Goal: Transaction & Acquisition: Book appointment/travel/reservation

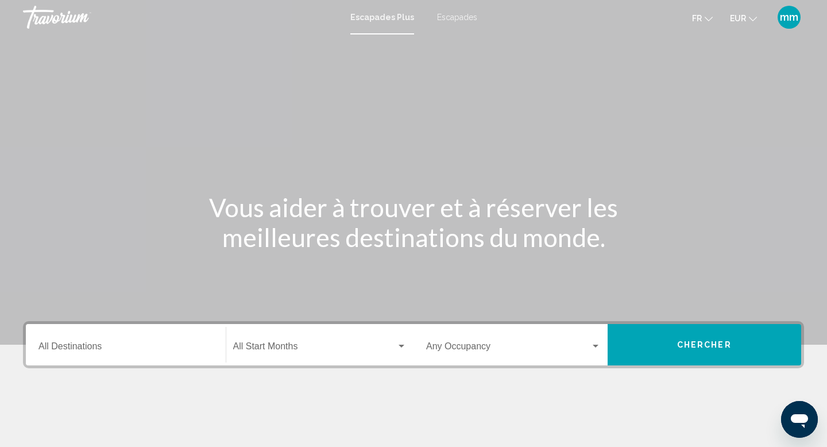
click at [107, 346] on input "Destination All Destinations" at bounding box center [125, 349] width 175 height 10
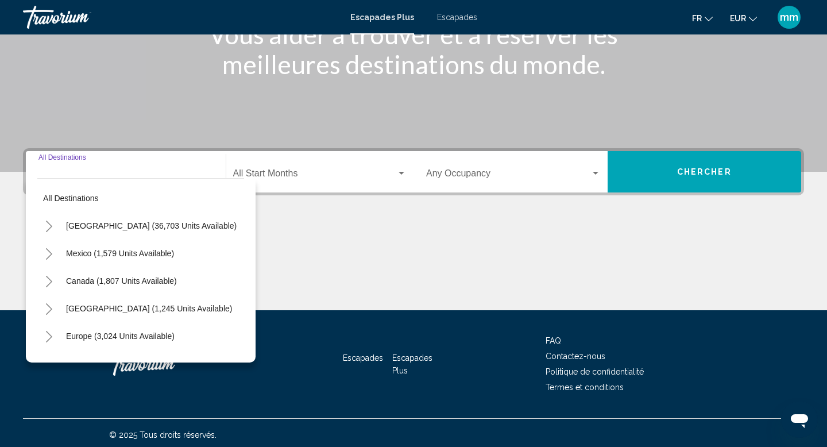
scroll to position [177, 0]
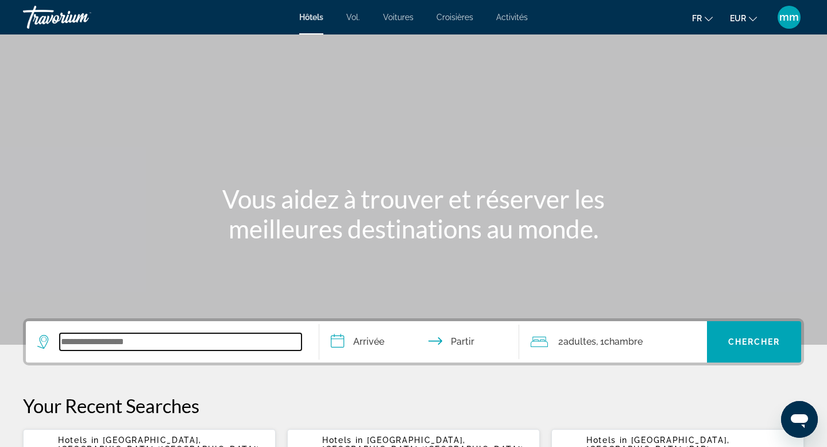
click at [99, 337] on input "Widget de recherche" at bounding box center [181, 341] width 242 height 17
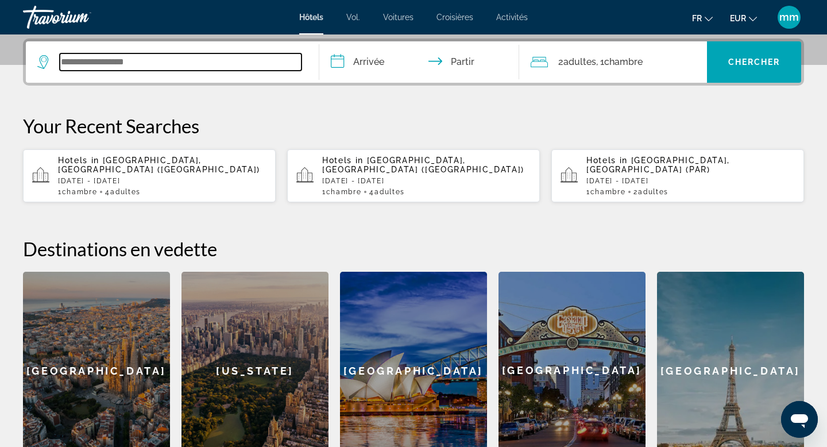
scroll to position [281, 0]
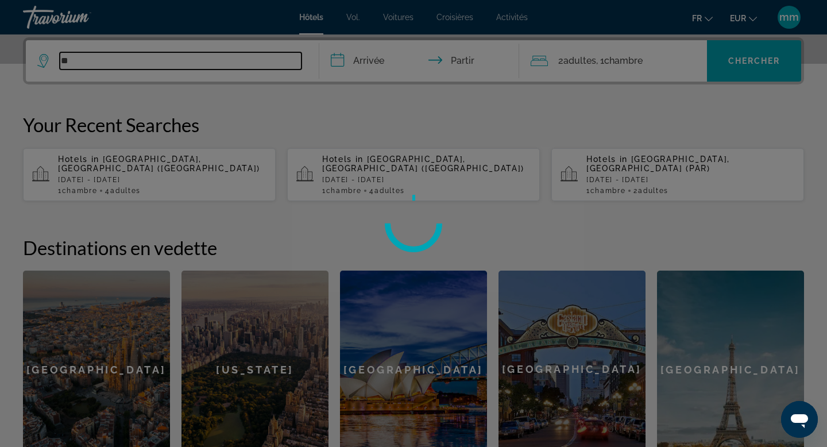
type input "*"
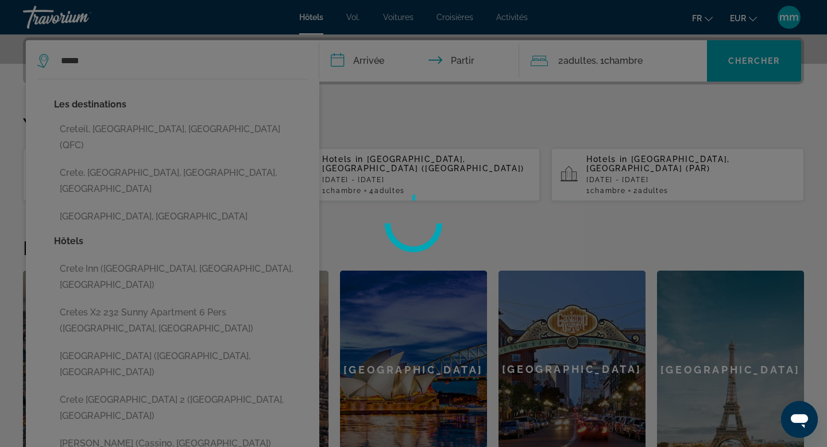
click at [78, 185] on div at bounding box center [413, 223] width 827 height 447
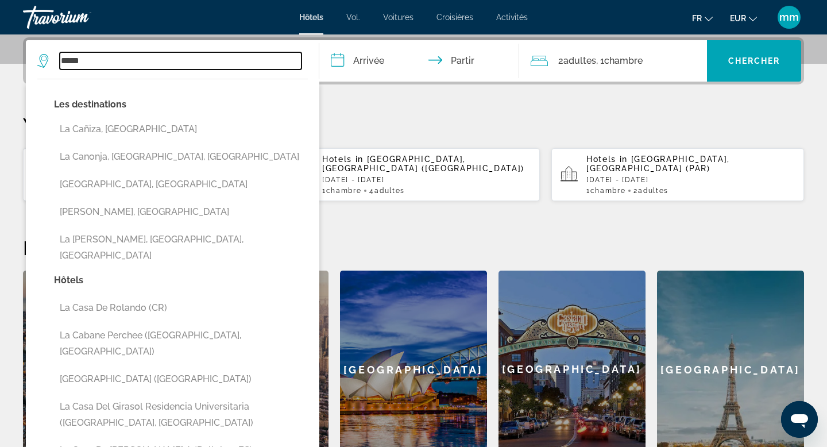
click at [102, 62] on input "*****" at bounding box center [181, 60] width 242 height 17
type input "*"
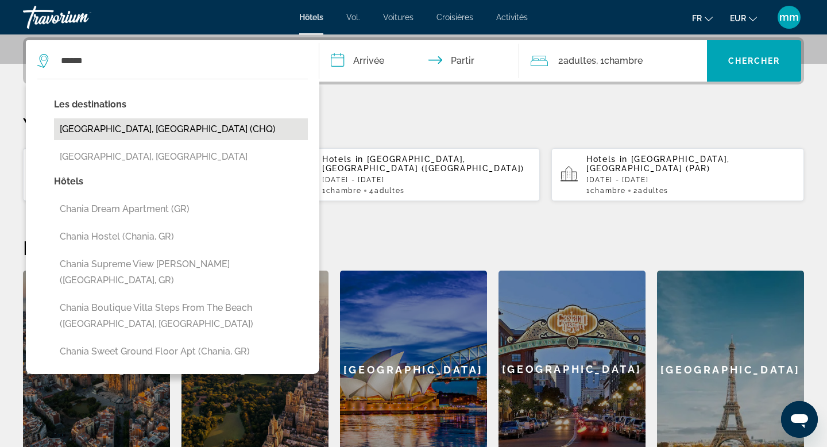
click at [89, 128] on button "Chania, Greece (CHQ)" at bounding box center [181, 129] width 254 height 22
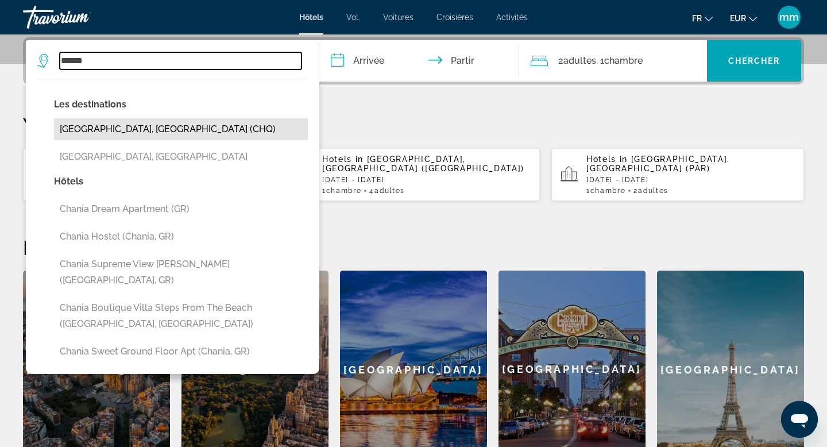
type input "**********"
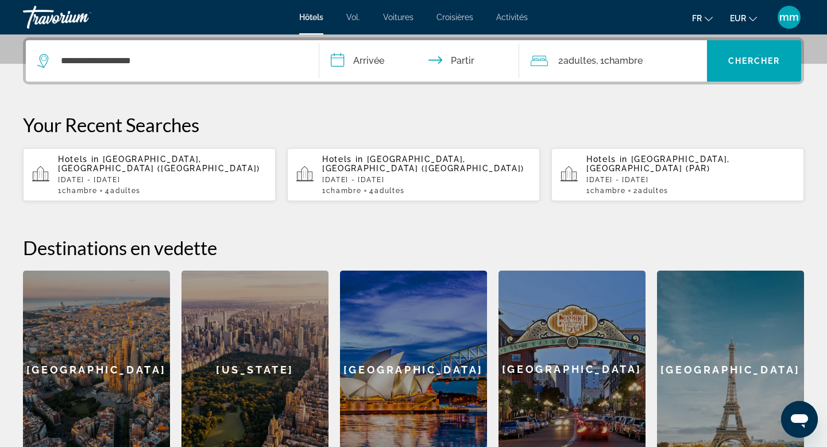
click at [384, 62] on input "**********" at bounding box center [421, 62] width 205 height 45
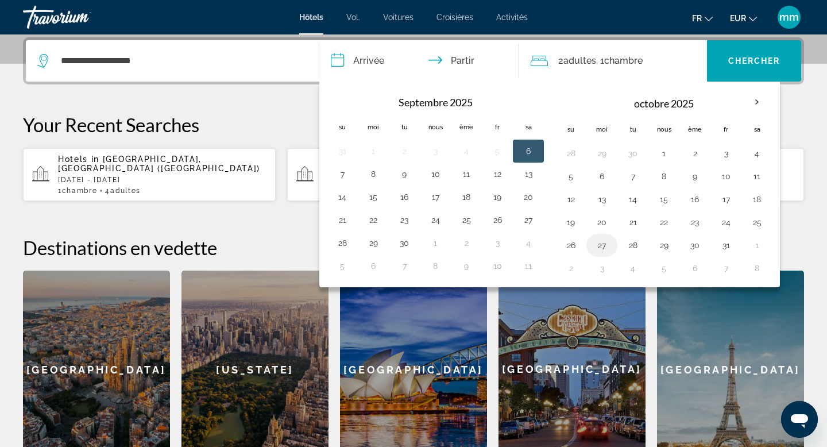
click at [605, 243] on button "27" at bounding box center [602, 245] width 18 height 16
click at [572, 244] on button "26" at bounding box center [571, 245] width 18 height 16
type input "**********"
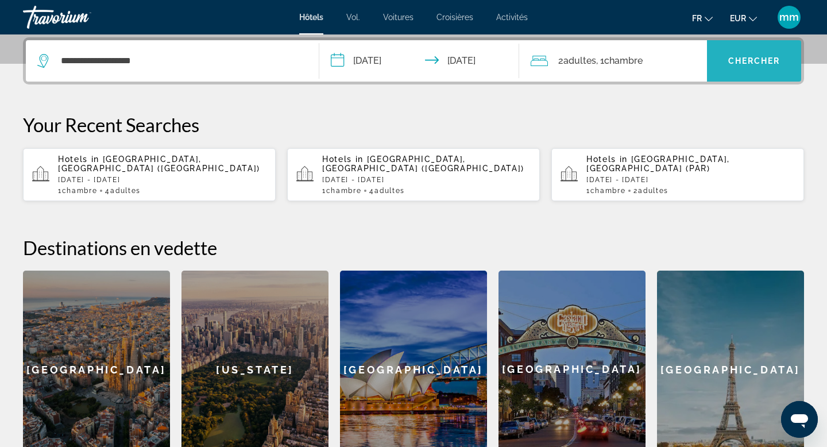
click at [726, 60] on span "Widget de recherche" at bounding box center [754, 61] width 94 height 28
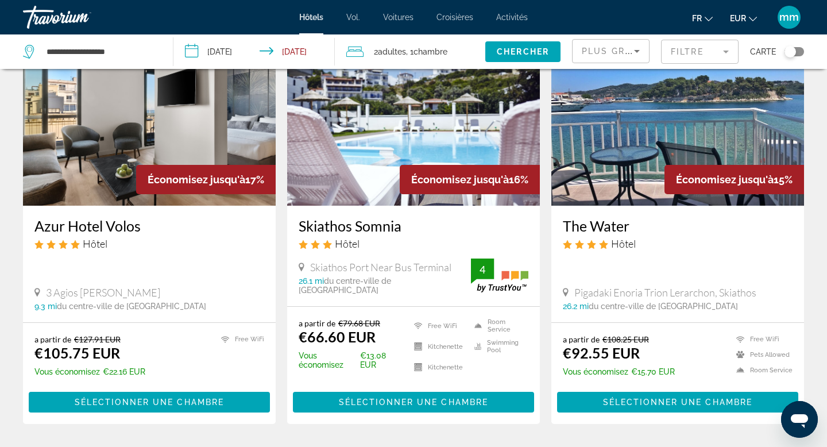
scroll to position [88, 0]
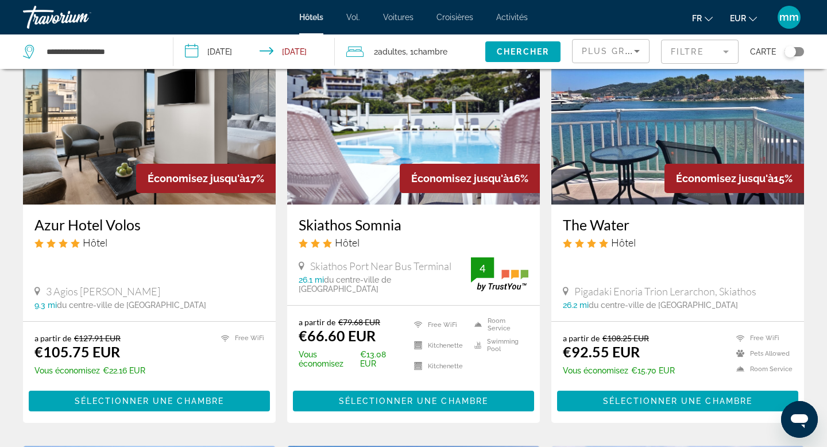
click at [622, 48] on span "Plus grandes économies" at bounding box center [650, 51] width 137 height 9
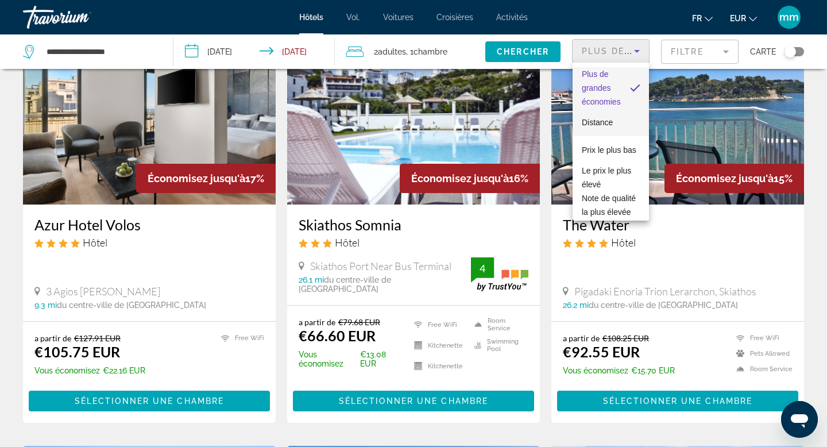
click at [614, 119] on mat-option "Distance" at bounding box center [611, 123] width 76 height 28
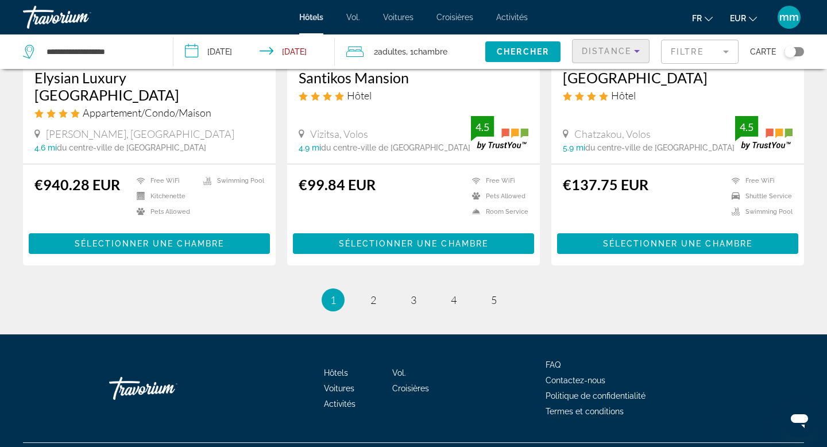
scroll to position [1506, 0]
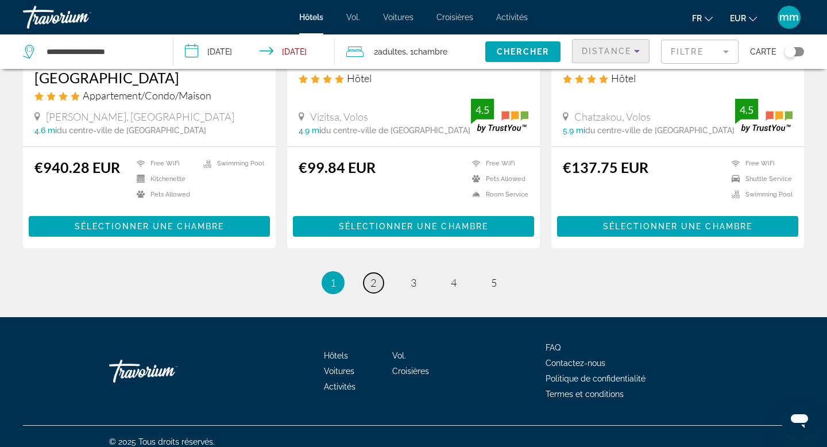
click at [373, 276] on span "2" at bounding box center [374, 282] width 6 height 13
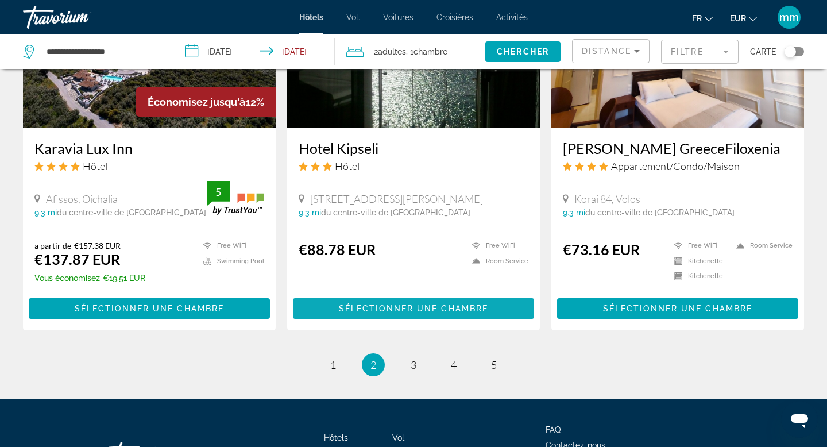
scroll to position [1412, 0]
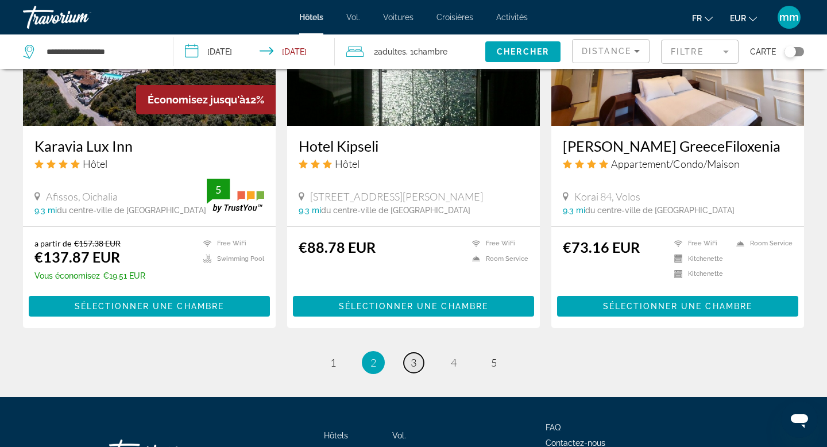
click at [413, 356] on span "3" at bounding box center [414, 362] width 6 height 13
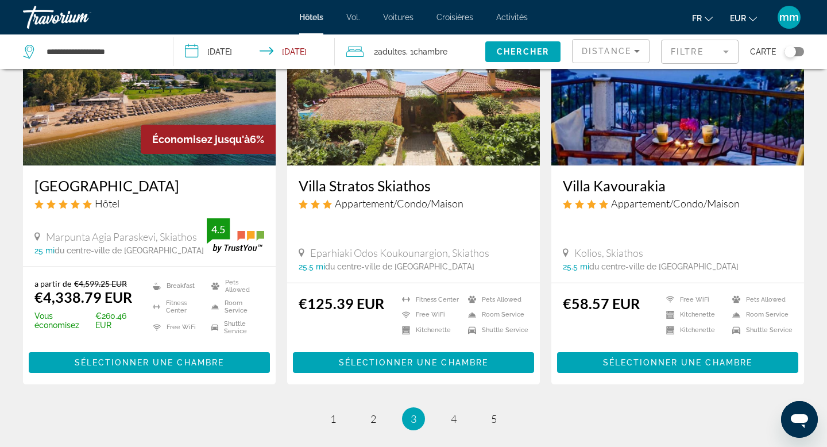
scroll to position [1374, 0]
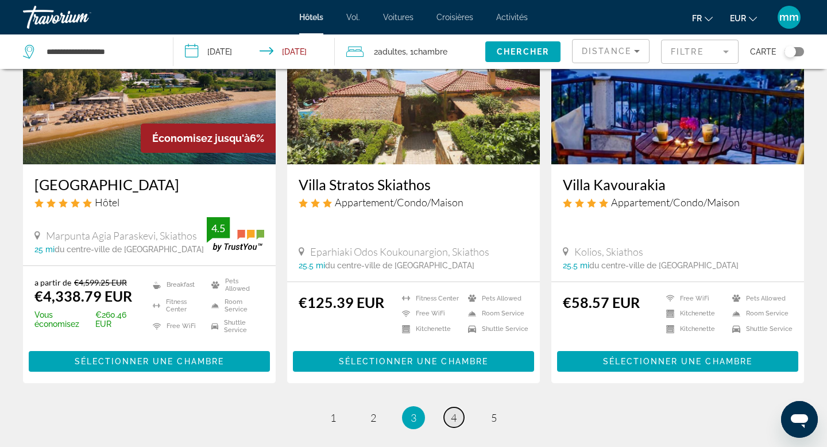
click at [455, 414] on span "4" at bounding box center [454, 417] width 6 height 13
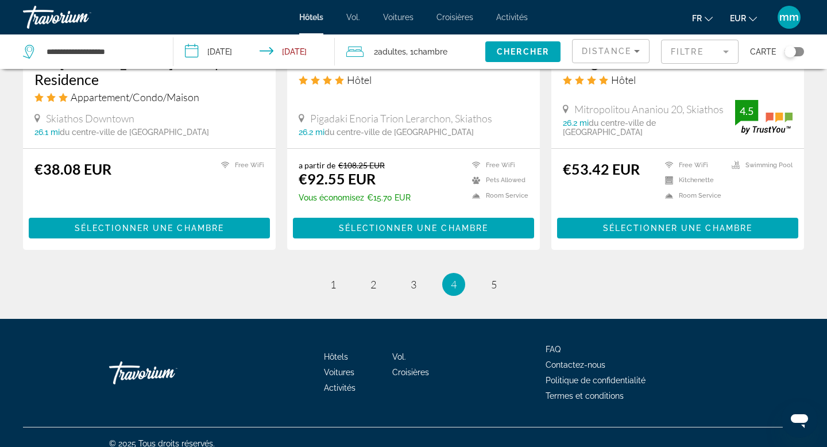
scroll to position [1502, 0]
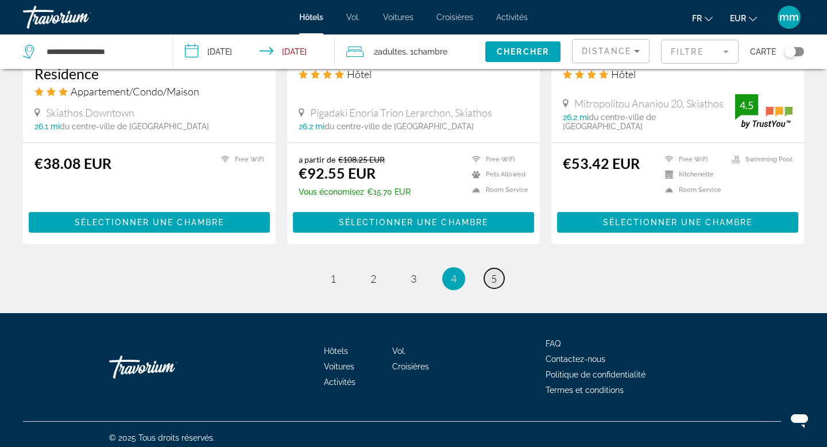
click at [492, 273] on span "5" at bounding box center [494, 278] width 6 height 13
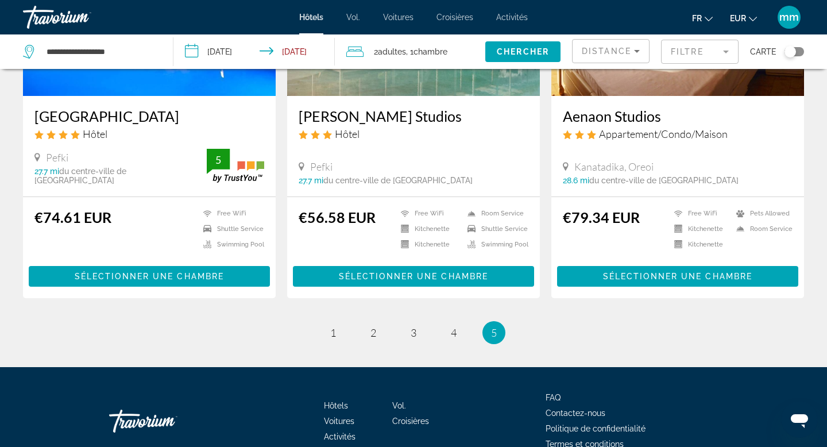
scroll to position [655, 0]
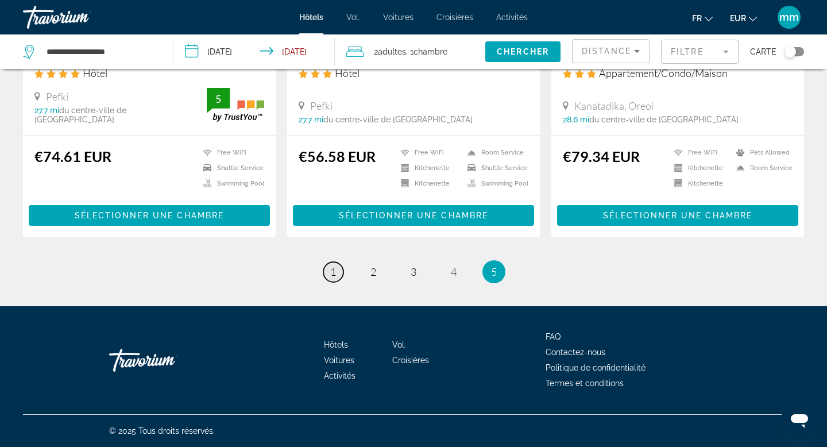
click at [328, 273] on link "page 1" at bounding box center [333, 272] width 20 height 20
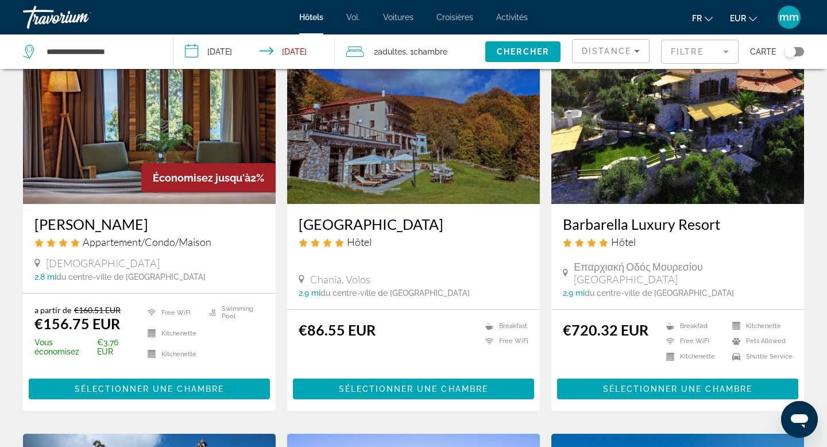
scroll to position [505, 0]
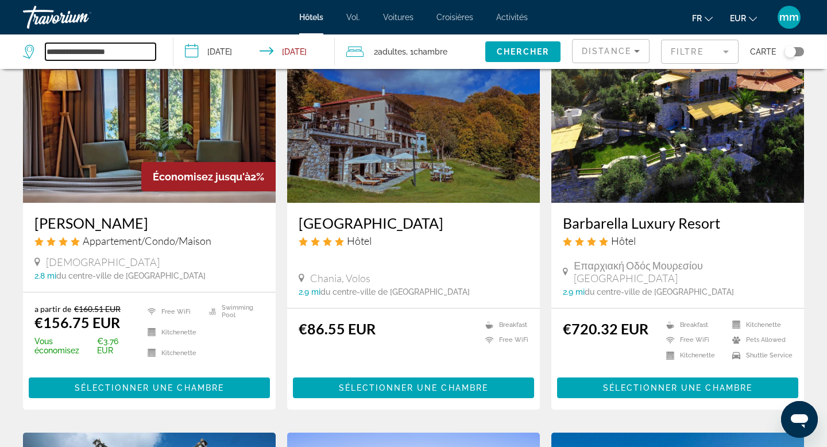
click at [128, 52] on input "**********" at bounding box center [100, 51] width 110 height 17
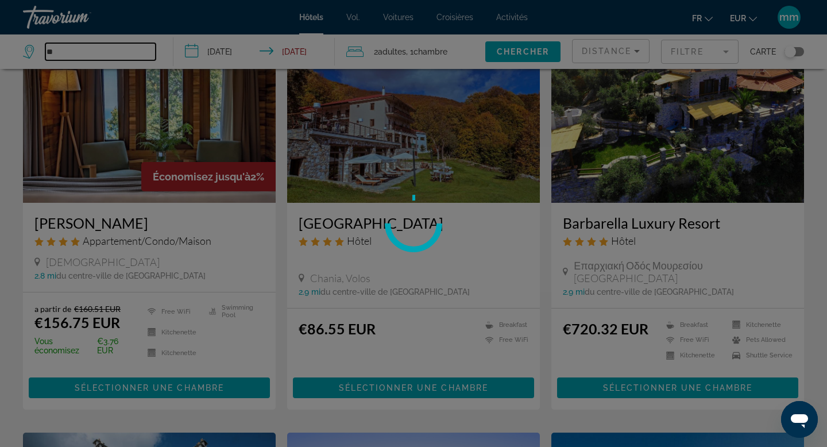
type input "*"
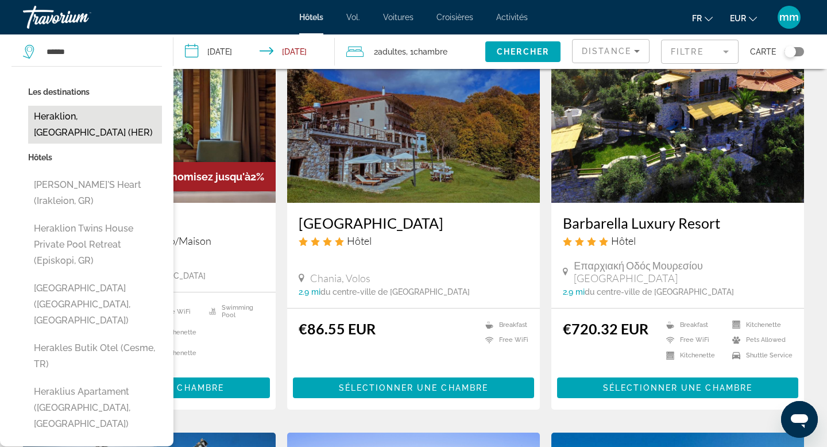
click at [92, 119] on button "Heraklion, Greece (HER)" at bounding box center [95, 125] width 134 height 38
type input "**********"
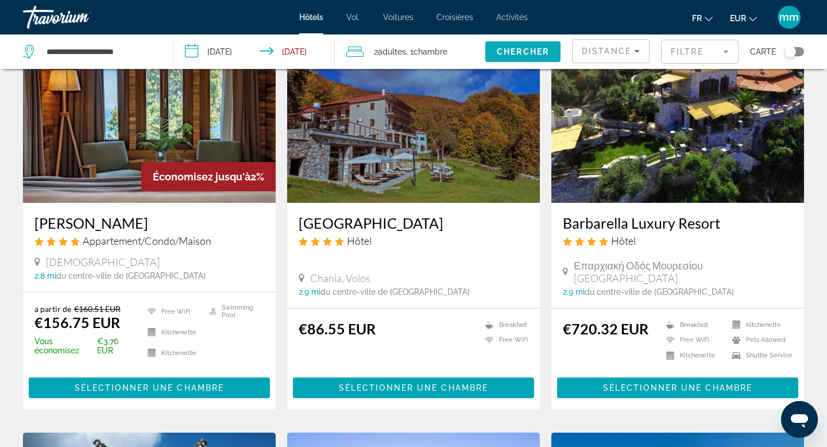
click at [519, 47] on span "Chercher" at bounding box center [523, 51] width 52 height 9
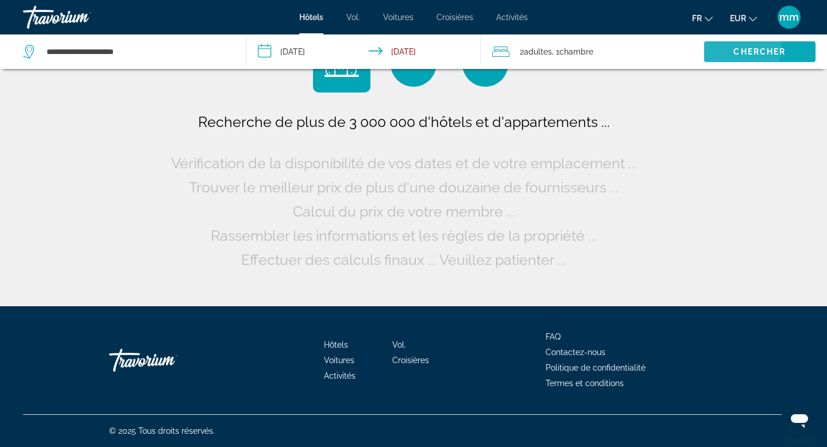
scroll to position [0, 0]
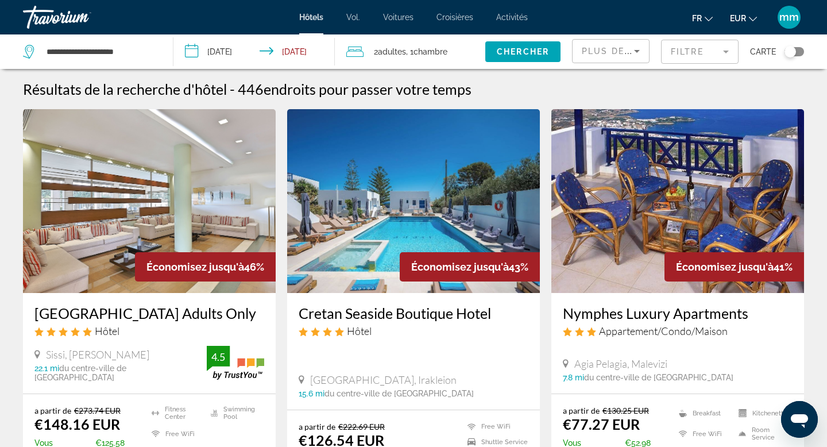
click at [621, 50] on span "Plus de grandes économies" at bounding box center [659, 51] width 154 height 9
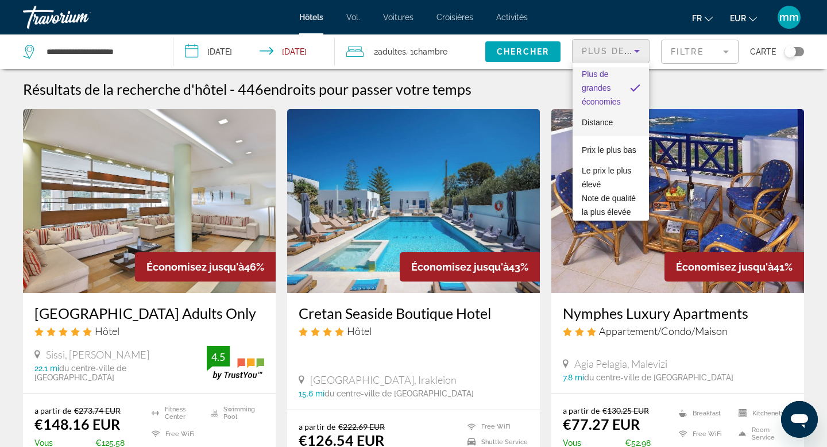
click at [593, 124] on font "Distance" at bounding box center [597, 122] width 31 height 9
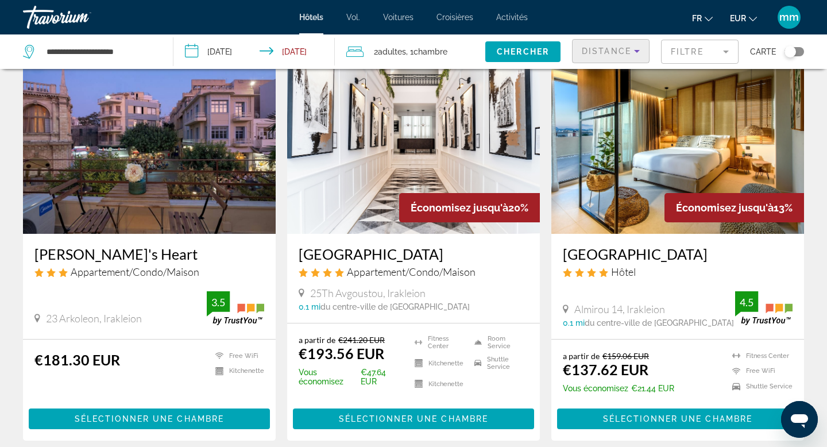
scroll to position [58, 0]
